Goal: Task Accomplishment & Management: Manage account settings

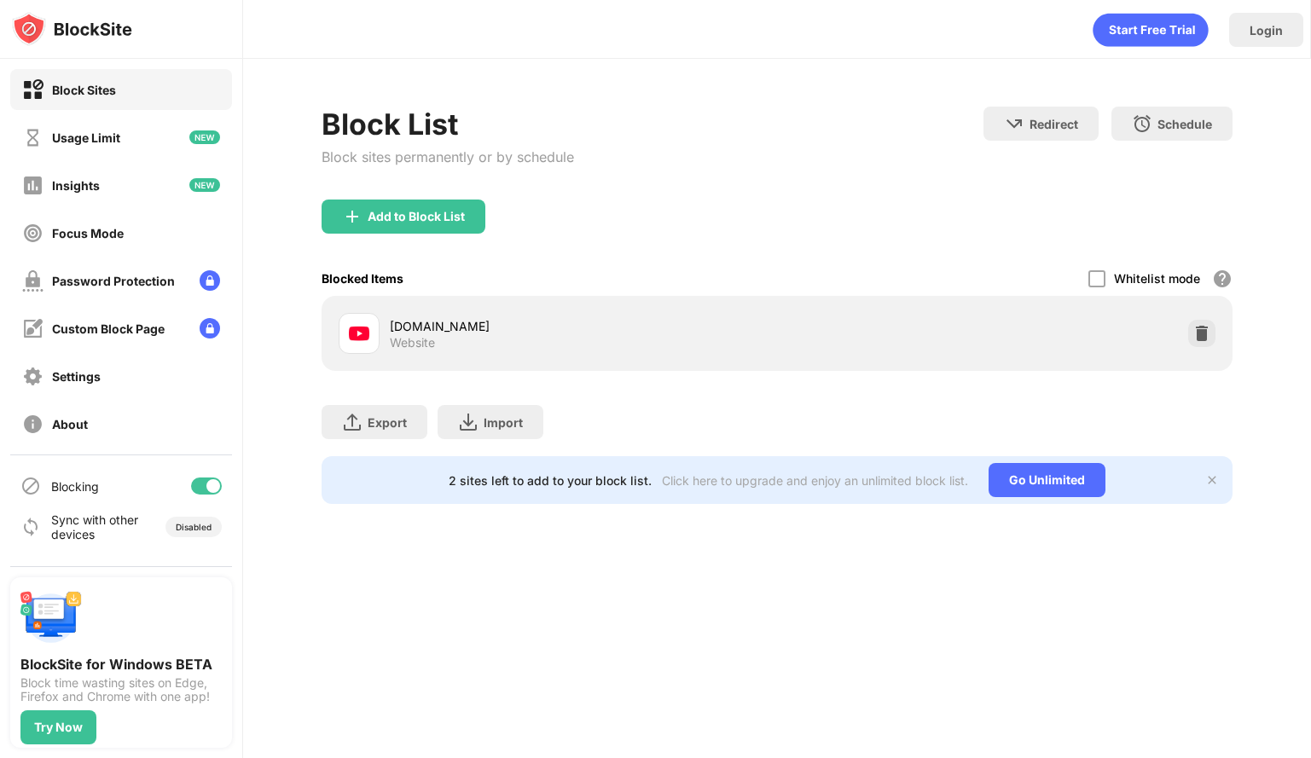
click at [206, 479] on div at bounding box center [206, 486] width 31 height 17
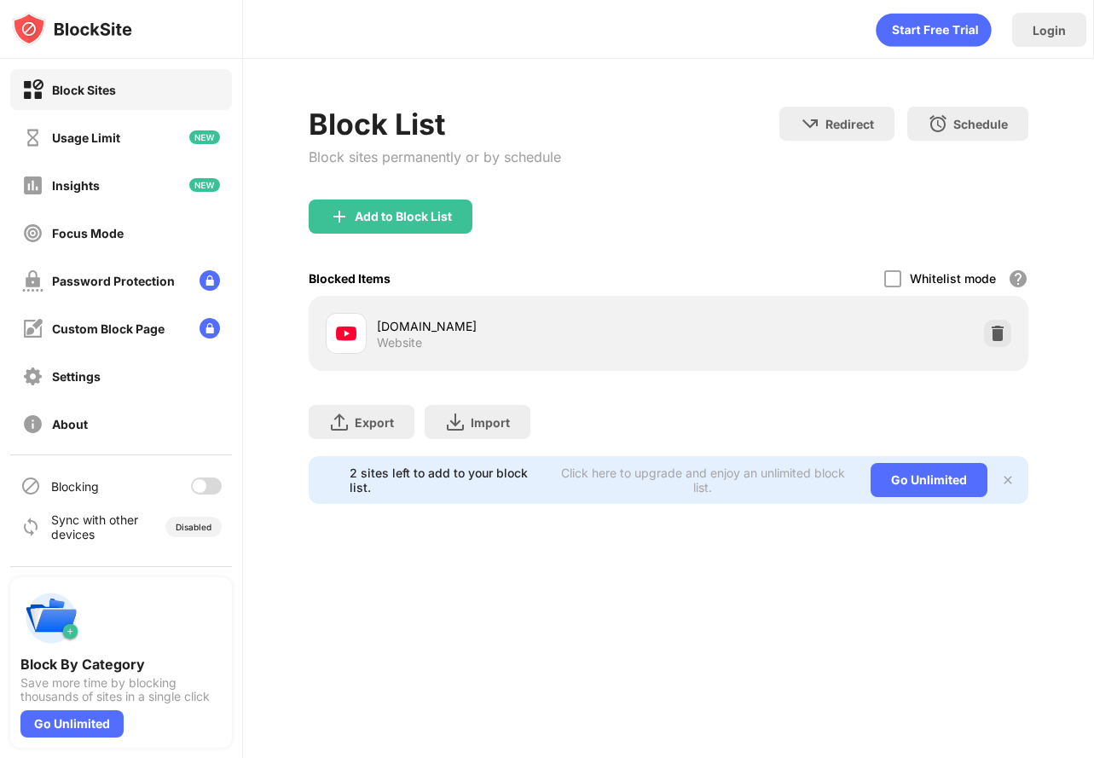
click at [206, 481] on div at bounding box center [206, 486] width 31 height 17
click at [293, 391] on div "Block List Block sites permanently or by schedule Redirect Choose a site to be …" at bounding box center [668, 305] width 851 height 493
